Goal: Transaction & Acquisition: Purchase product/service

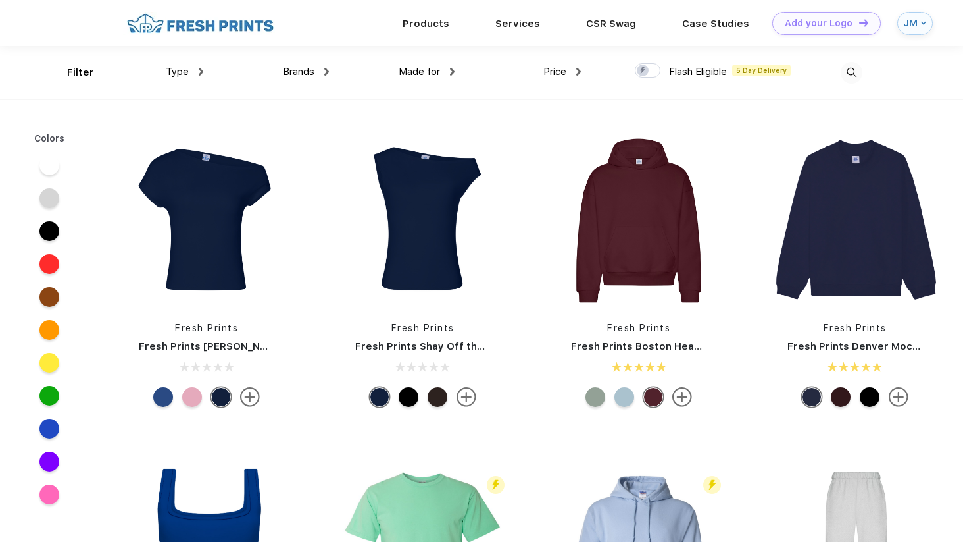
scroll to position [1, 0]
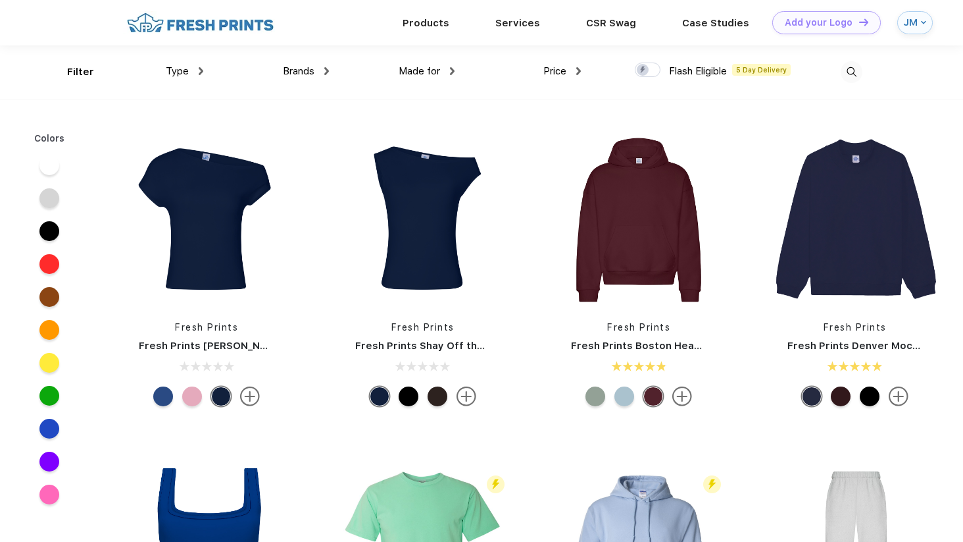
click at [199, 72] on img at bounding box center [201, 71] width 5 height 8
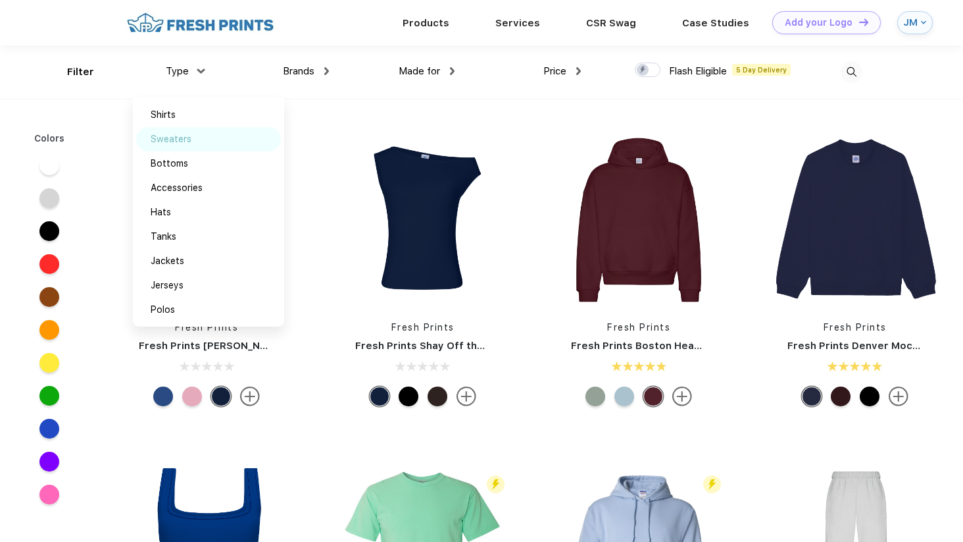
click at [197, 138] on div "Sweaters" at bounding box center [208, 139] width 145 height 24
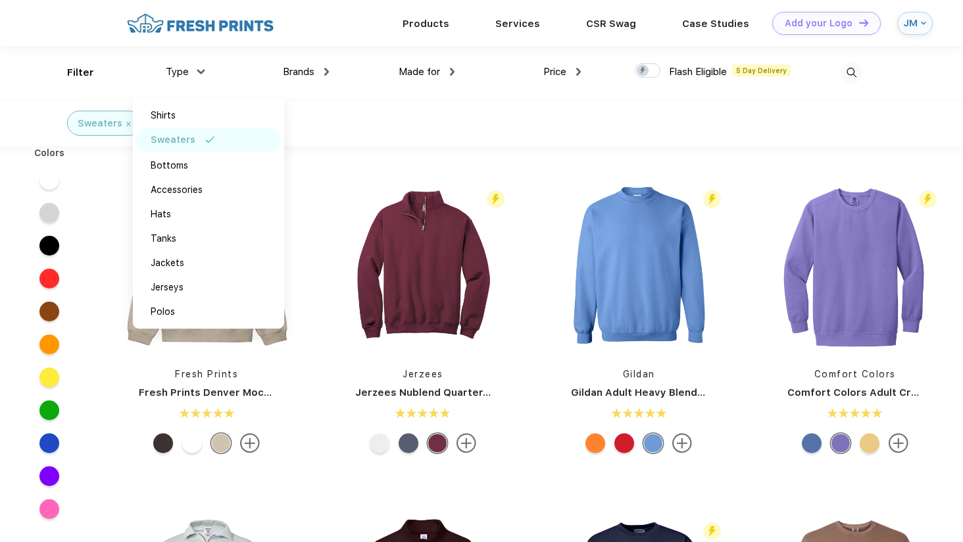
click at [311, 326] on div "Fresh Prints Fresh Prints Denver Mock Neck Heavyweight Sweatshirt" at bounding box center [207, 318] width 216 height 279
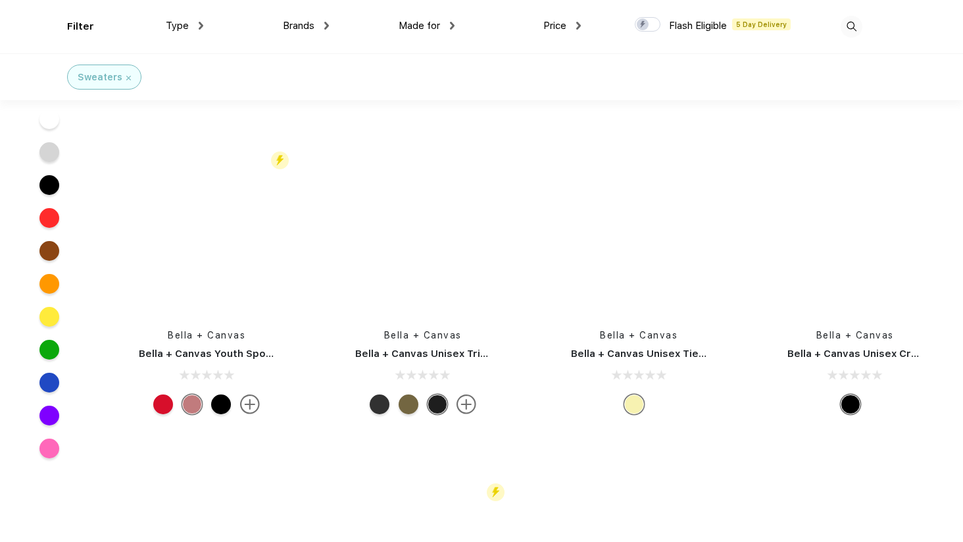
scroll to position [9562, 0]
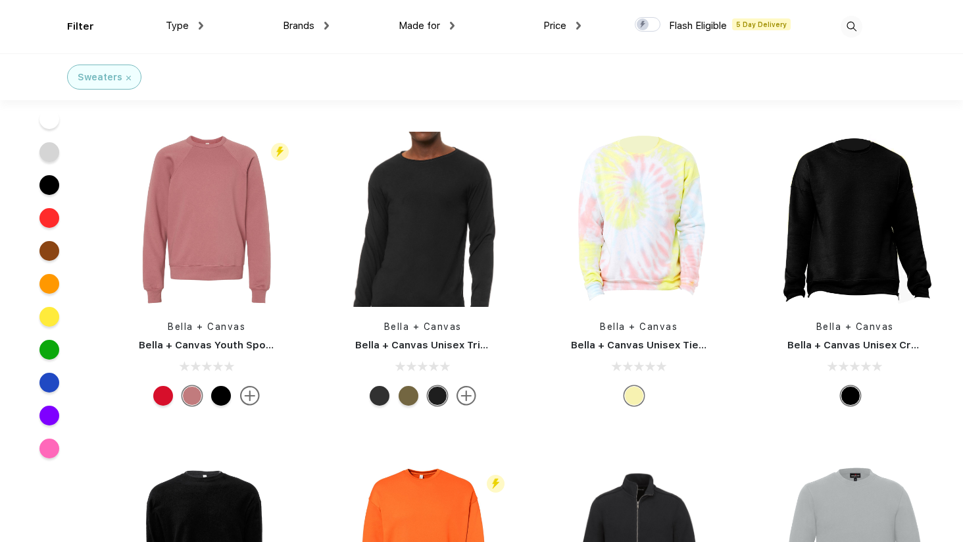
click at [204, 20] on div "Brands Most Popular Brands Moleskine Hydroflask Marine Layer S'well [PERSON_NAM…" at bounding box center [266, 26] width 126 height 53
click at [197, 25] on div "Type" at bounding box center [185, 25] width 38 height 15
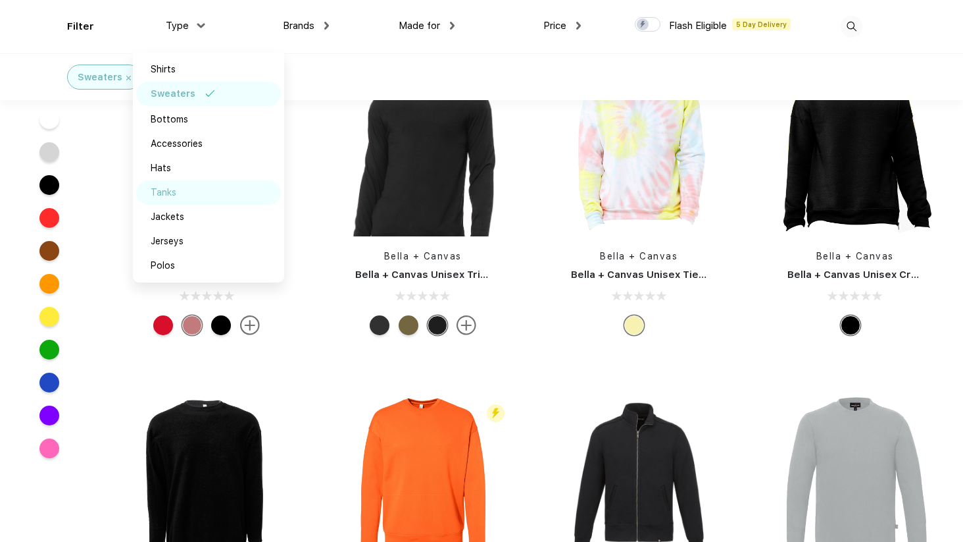
scroll to position [9654, 0]
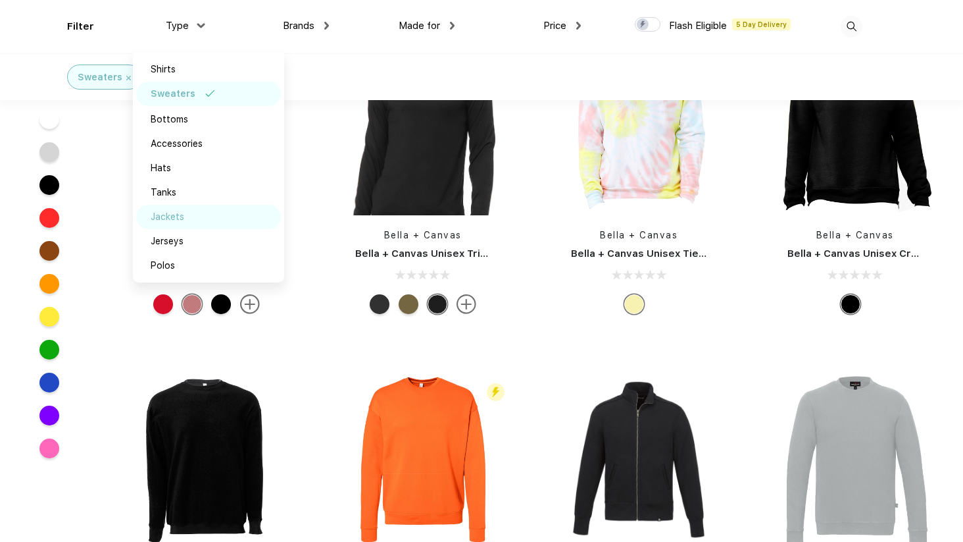
click at [186, 219] on div "Jackets" at bounding box center [208, 217] width 145 height 24
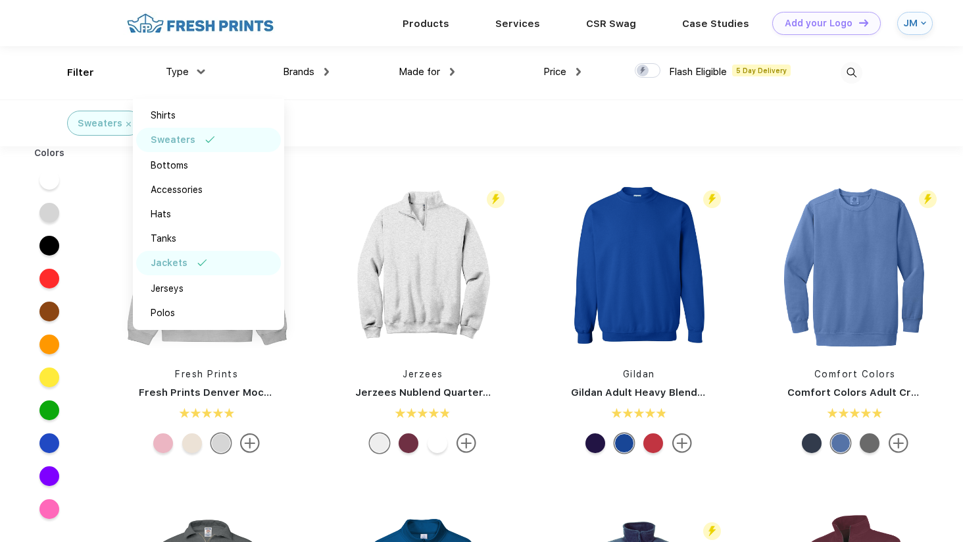
click at [191, 139] on div "Sweaters" at bounding box center [173, 140] width 45 height 14
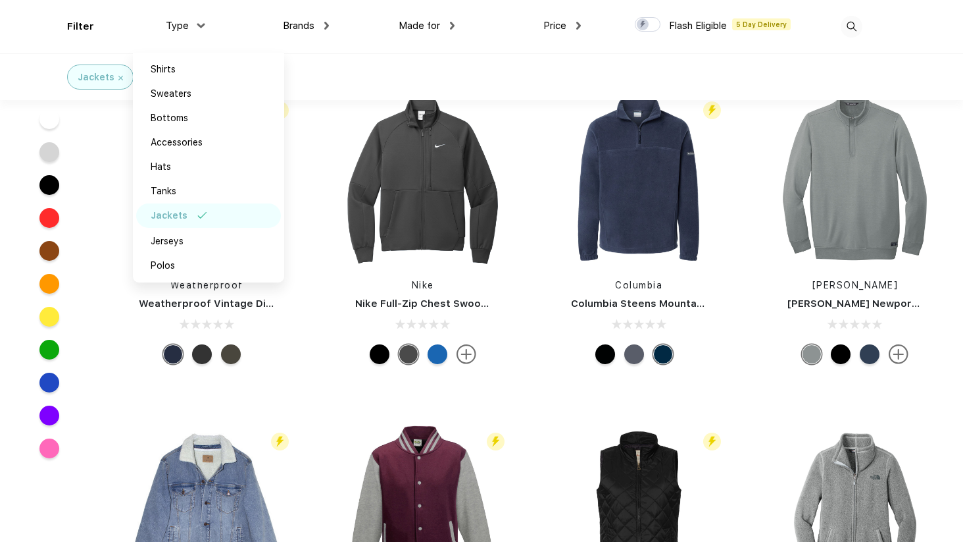
click at [326, 274] on div "Nike Nike Full-Zip Chest Swoosh Jacket" at bounding box center [423, 229] width 195 height 279
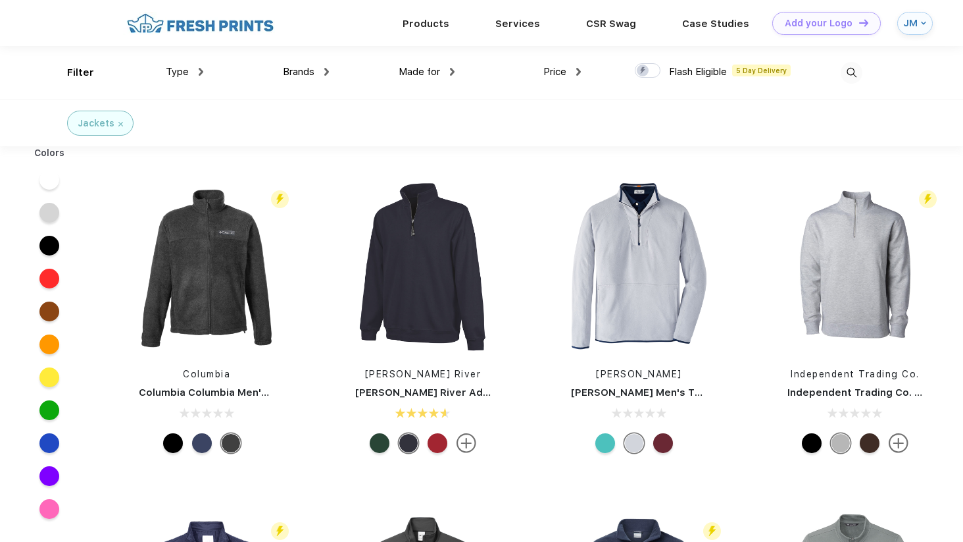
click at [118, 124] on img at bounding box center [120, 124] width 5 height 5
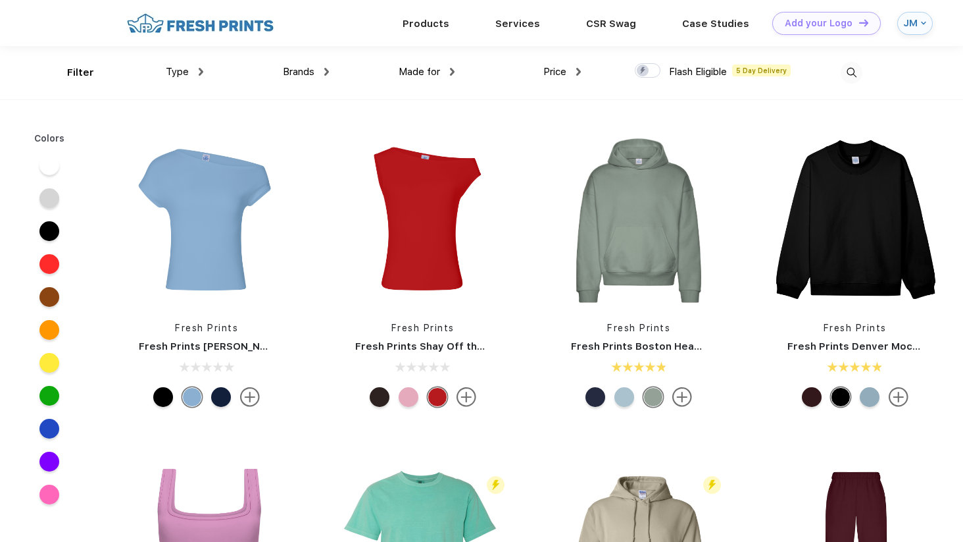
click at [201, 67] on div "Type" at bounding box center [185, 71] width 38 height 15
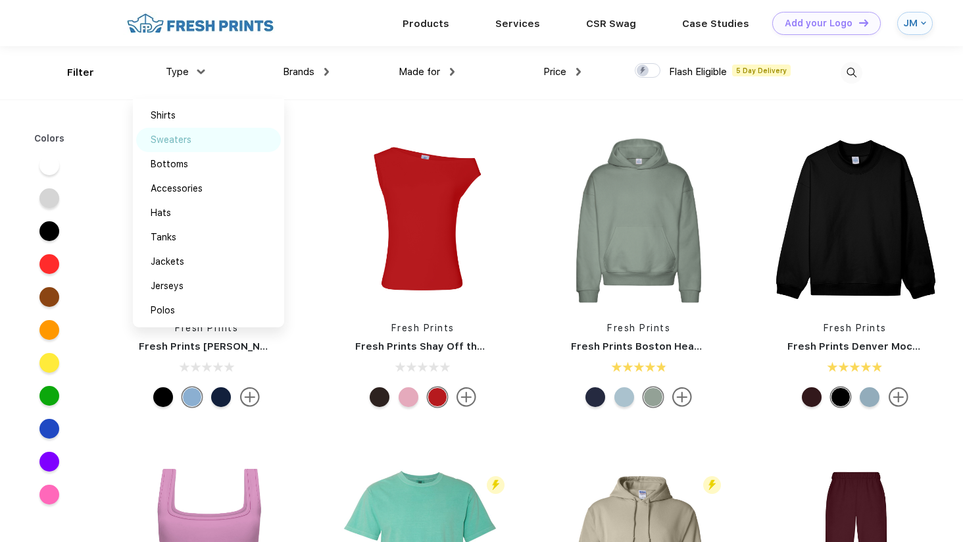
click at [203, 132] on div "Sweaters" at bounding box center [208, 140] width 145 height 24
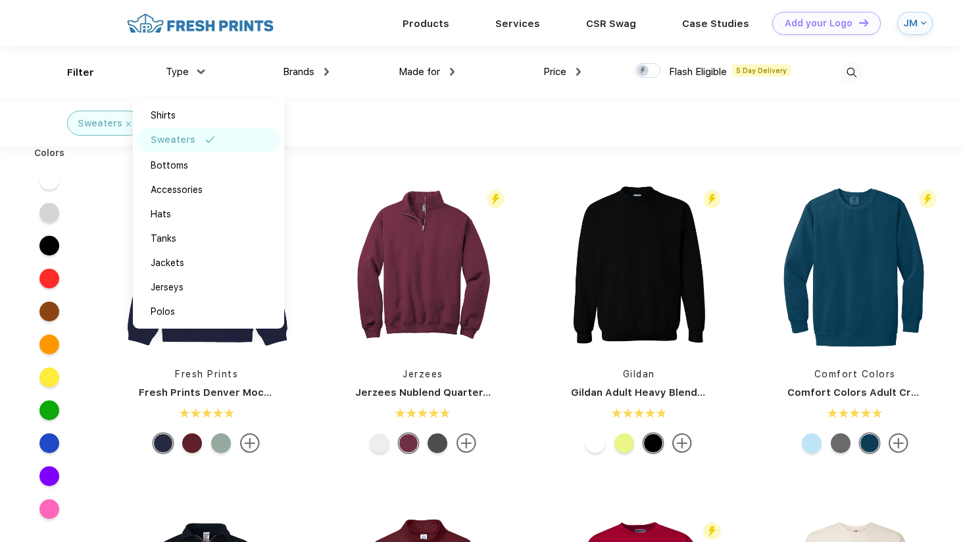
click at [327, 91] on div "Brands Most Popular Brands Moleskine Hydroflask Marine Layer S'well [PERSON_NAM…" at bounding box center [266, 72] width 126 height 53
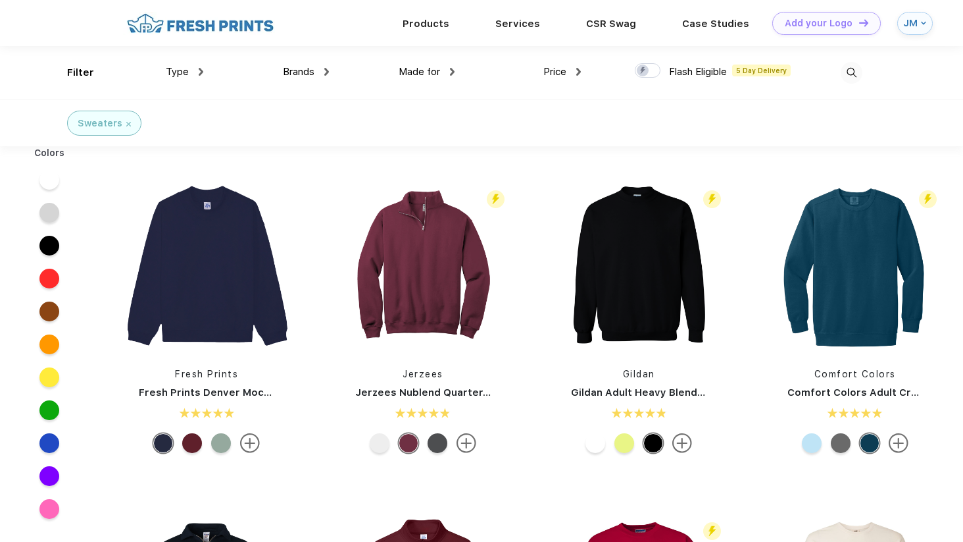
click at [327, 91] on div "Brands Most Popular Brands Moleskine Hydroflask Marine Layer S'well [PERSON_NAM…" at bounding box center [266, 72] width 126 height 53
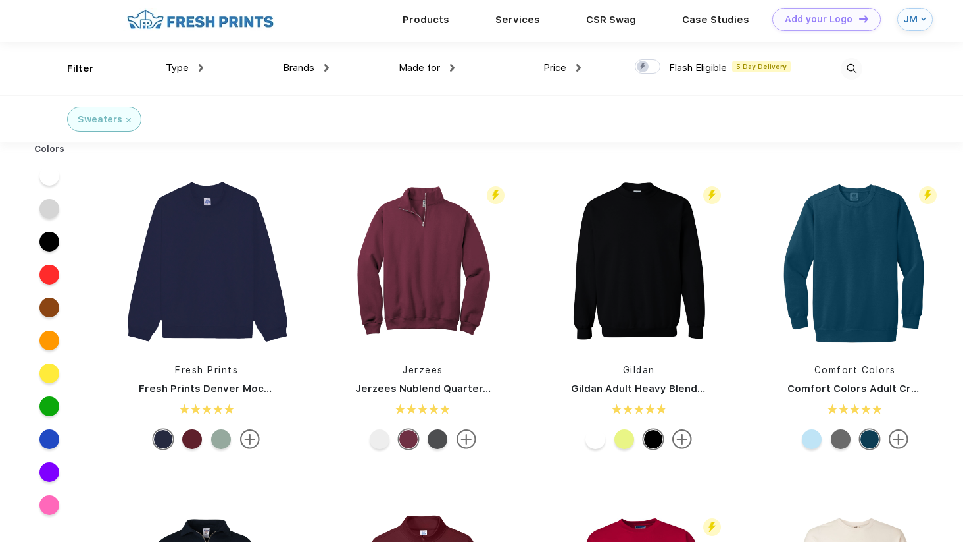
click at [881, 66] on div "Filter Type Shirts Sweaters Bottoms Accessories Hats Tanks Jackets Jerseys Polo…" at bounding box center [481, 68] width 828 height 53
click at [865, 68] on div "Filter Type Shirts Sweaters Bottoms Accessories Hats Tanks Jackets Jerseys Polo…" at bounding box center [481, 68] width 828 height 53
click at [854, 68] on img at bounding box center [852, 69] width 22 height 22
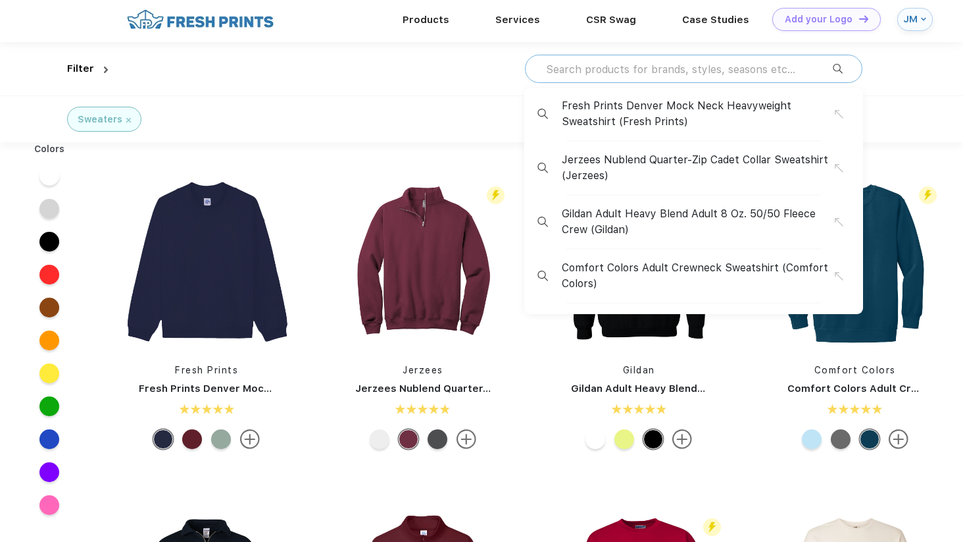
click at [717, 69] on input "text" at bounding box center [689, 69] width 288 height 14
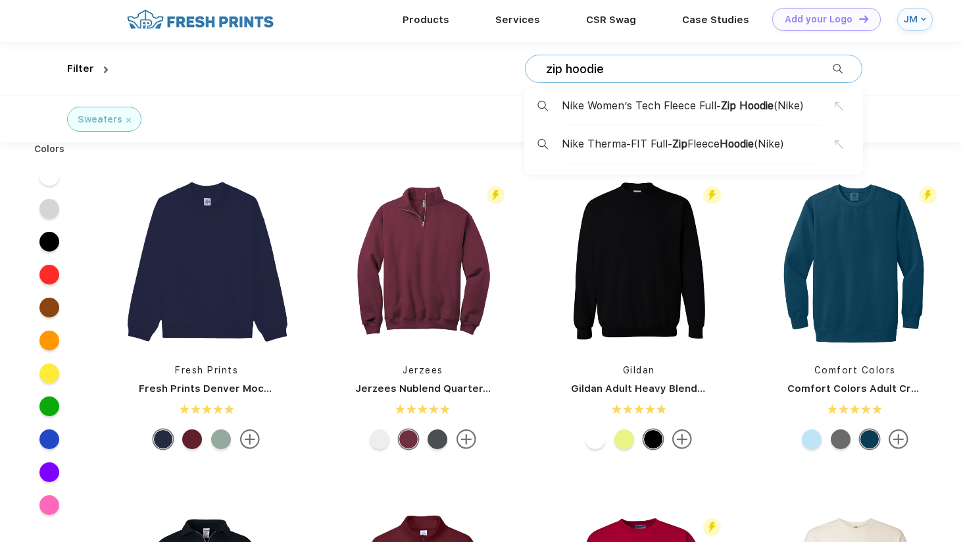
type input "zip hoodie"
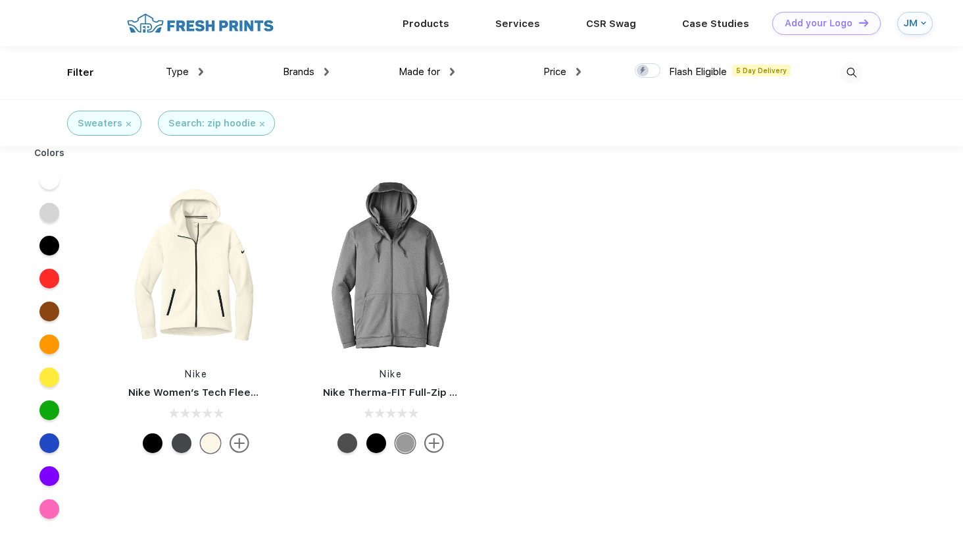
click at [259, 126] on div "Search: zip hoodie" at bounding box center [216, 123] width 117 height 25
click at [260, 125] on img at bounding box center [262, 124] width 5 height 5
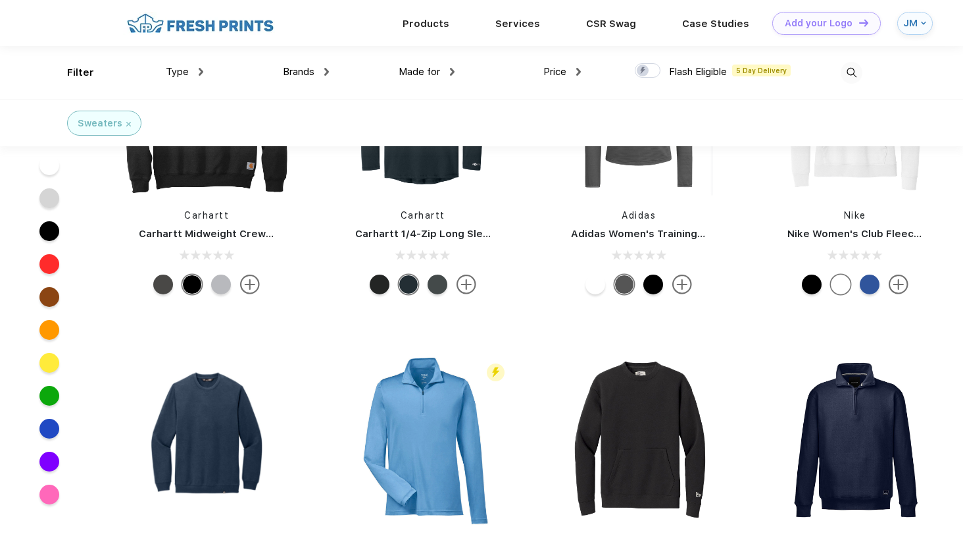
scroll to position [1209, 0]
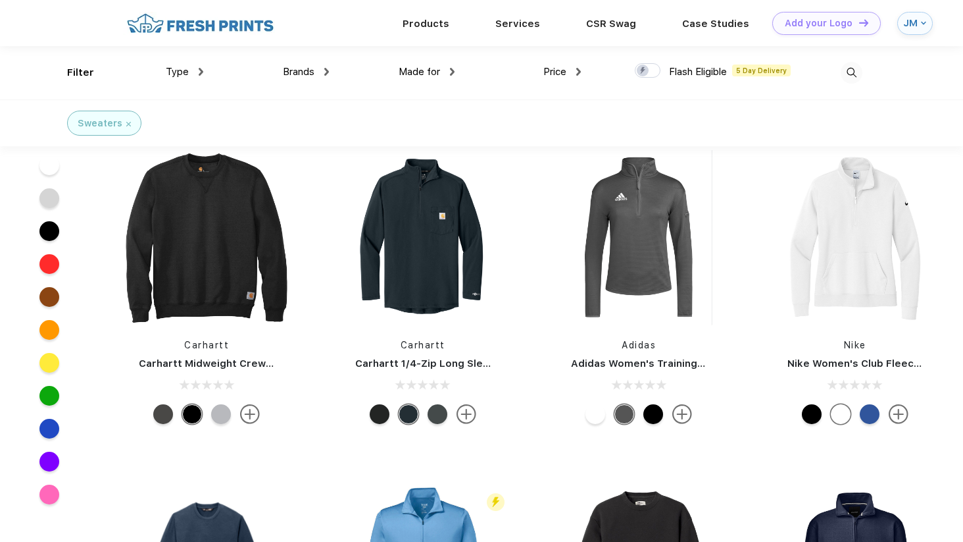
click at [578, 68] on img at bounding box center [578, 72] width 5 height 8
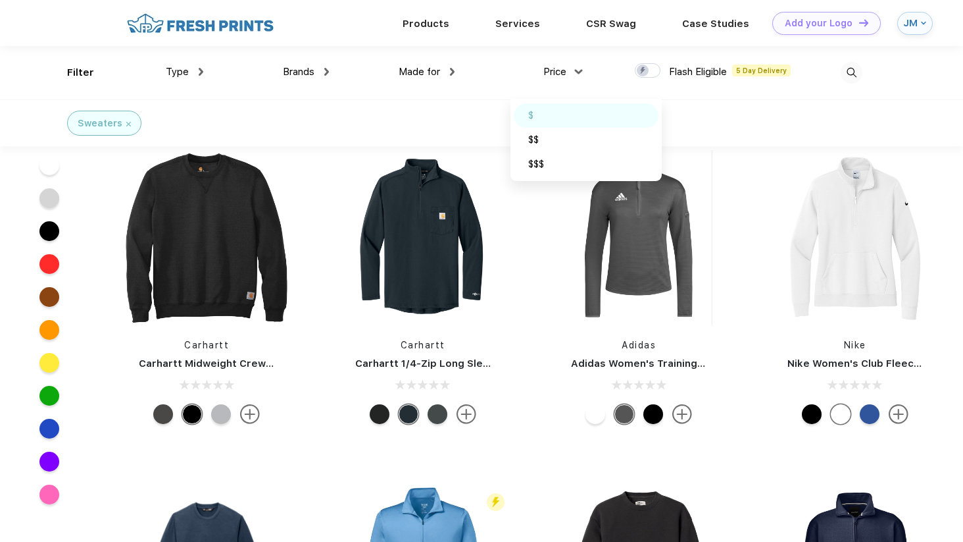
click at [574, 113] on div "$" at bounding box center [586, 115] width 145 height 24
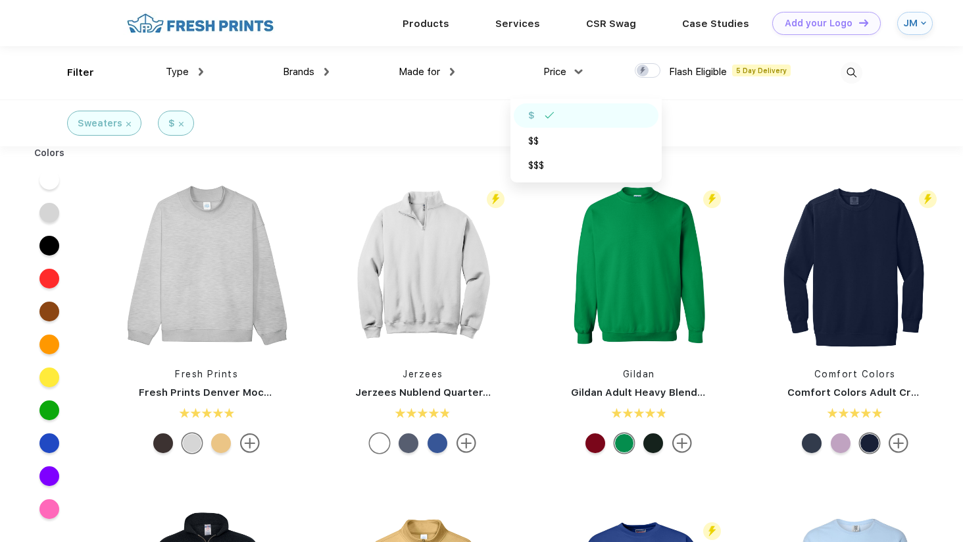
click at [441, 73] on div "Made for" at bounding box center [427, 71] width 56 height 15
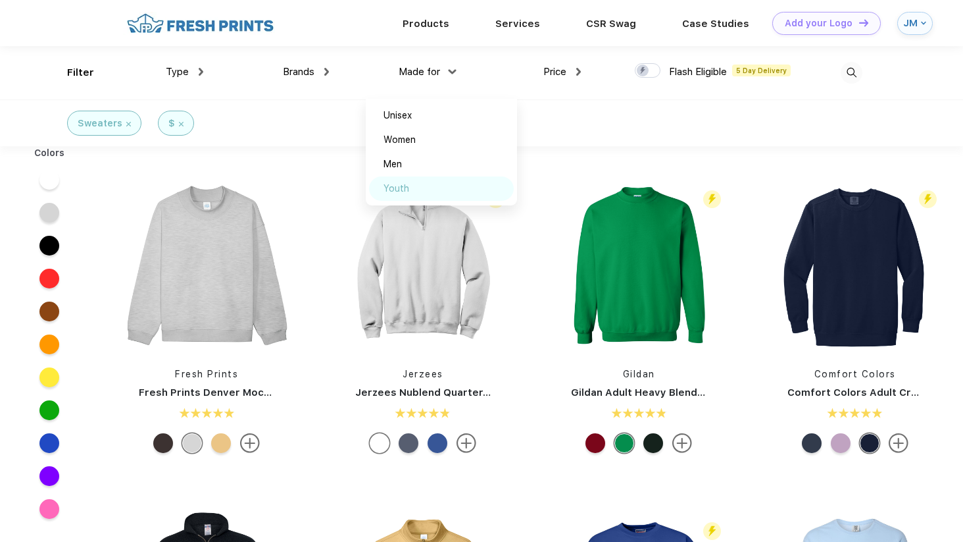
click at [400, 188] on div "Youth" at bounding box center [397, 189] width 26 height 14
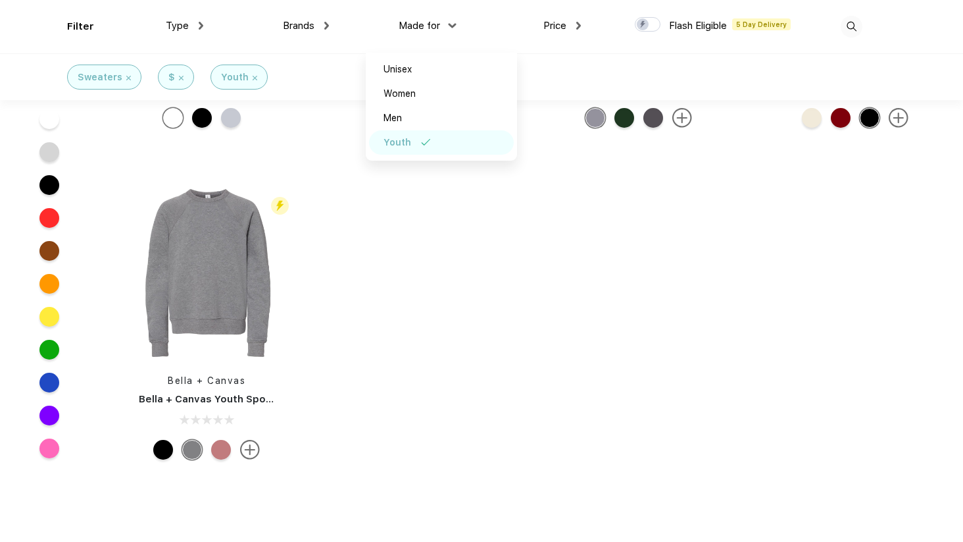
scroll to position [228, 0]
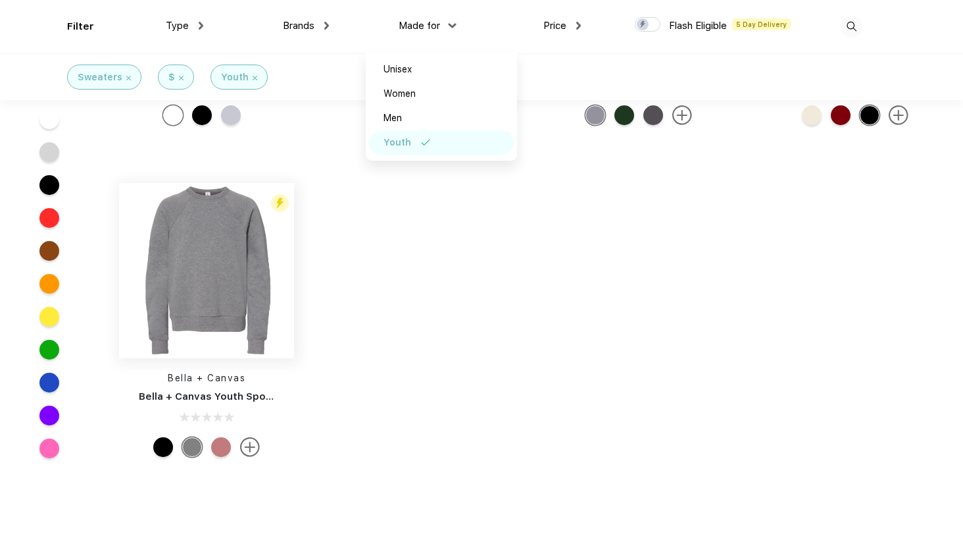
click at [219, 293] on img at bounding box center [206, 270] width 175 height 175
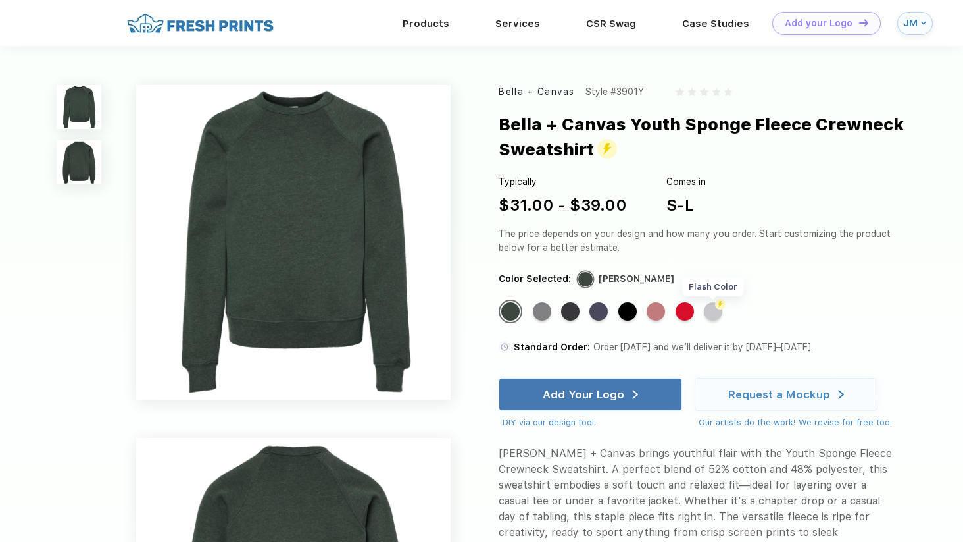
click at [715, 313] on div "Flash Color" at bounding box center [713, 311] width 18 height 18
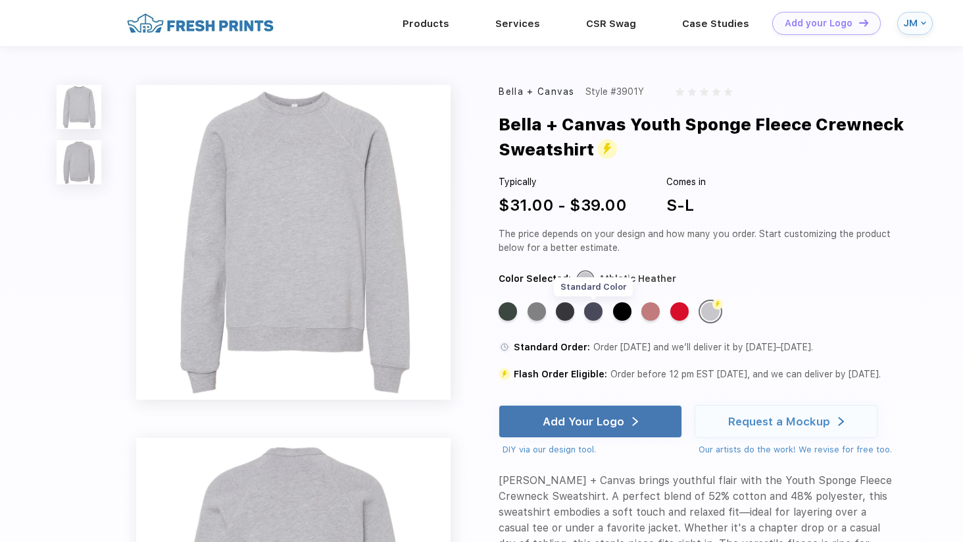
click at [592, 311] on div "Standard Color" at bounding box center [593, 311] width 18 height 18
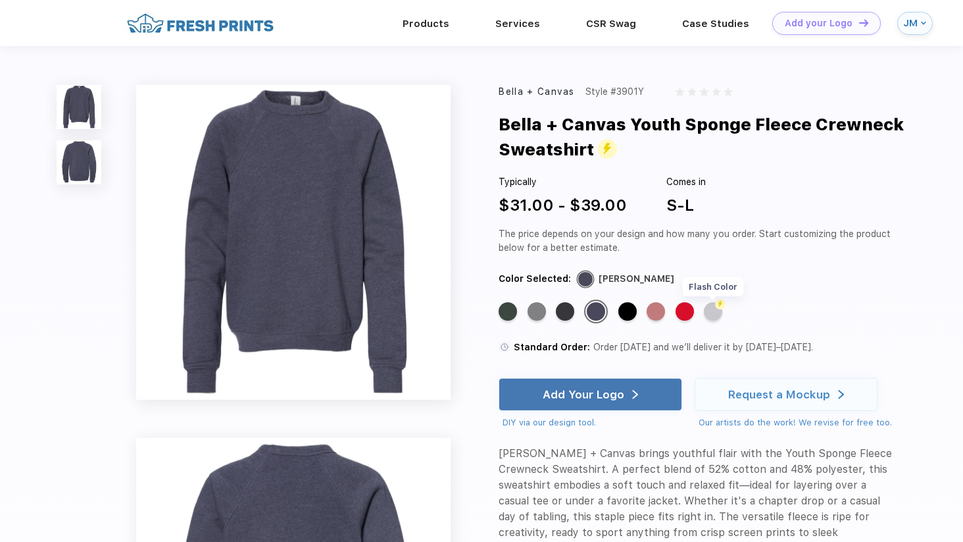
click at [715, 311] on div "Flash Color" at bounding box center [713, 311] width 18 height 18
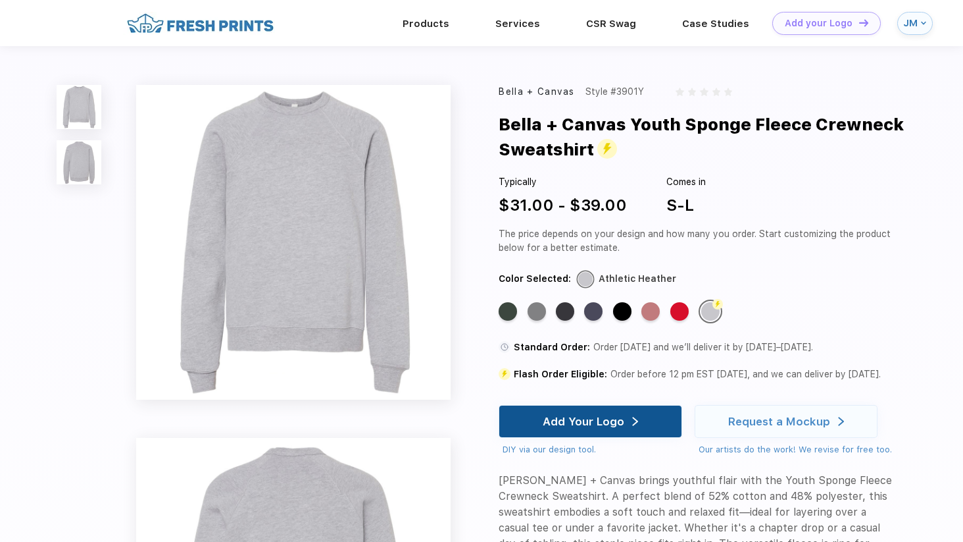
click at [606, 420] on div "Add Your Logo" at bounding box center [584, 421] width 82 height 13
